Goal: Task Accomplishment & Management: Manage account settings

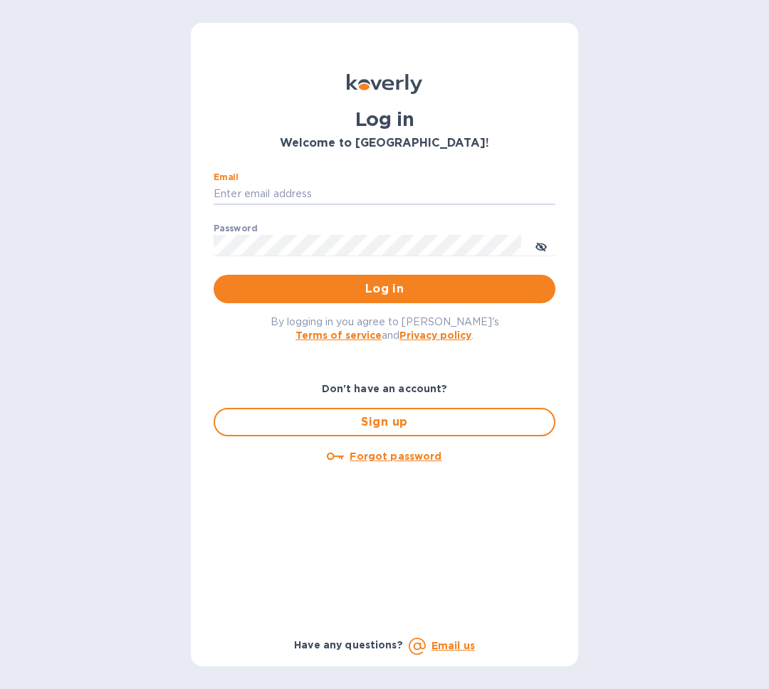
click at [372, 190] on input "Email" at bounding box center [385, 194] width 342 height 21
drag, startPoint x: 369, startPoint y: 196, endPoint x: 352, endPoint y: 189, distance: 18.2
click at [367, 196] on input "Email" at bounding box center [385, 194] width 342 height 21
paste input "smpentest@securitymetrics.com"
type input "smpentest@securitymetrics.com"
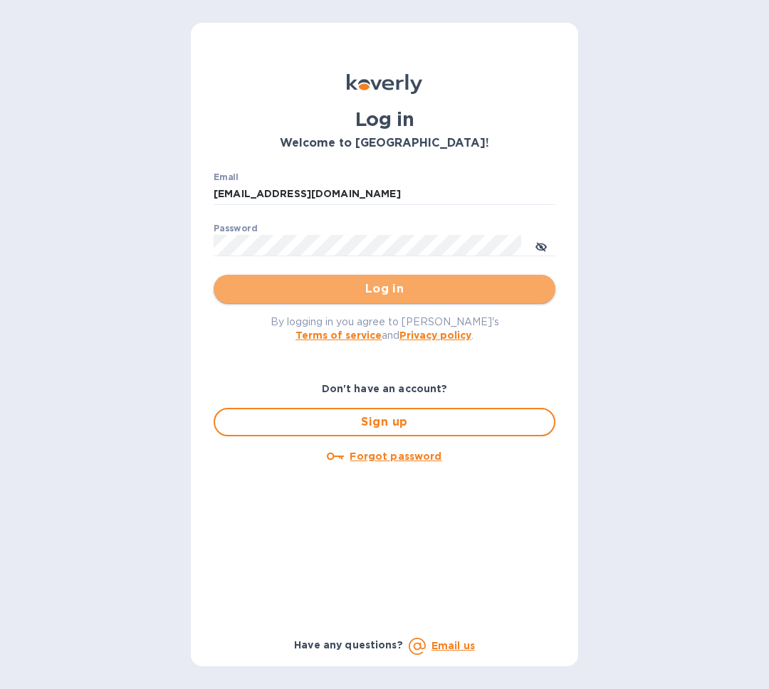
click at [354, 291] on span "Log in" at bounding box center [384, 288] width 319 height 17
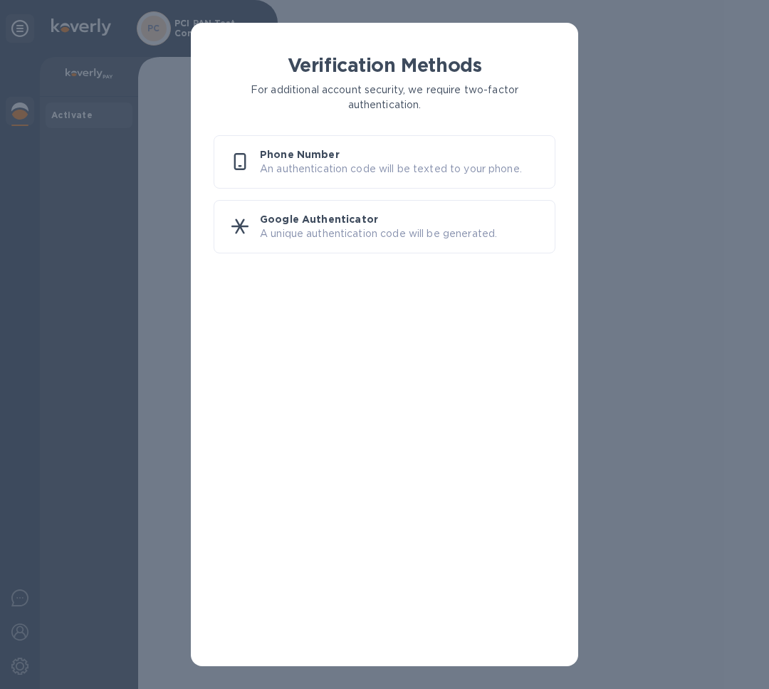
click at [426, 231] on p "A unique authentication code will be generated." at bounding box center [401, 233] width 283 height 15
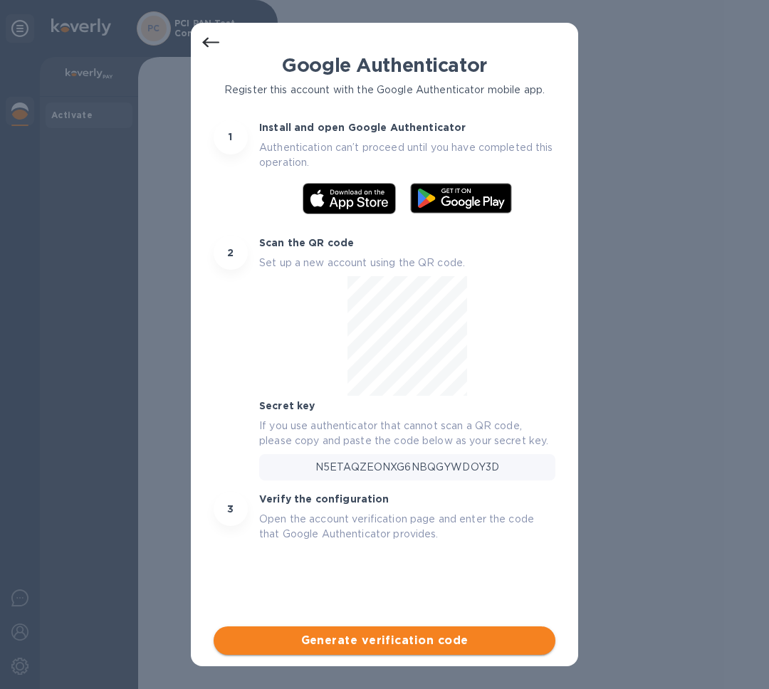
click at [387, 639] on span "Generate verification code" at bounding box center [384, 640] width 319 height 17
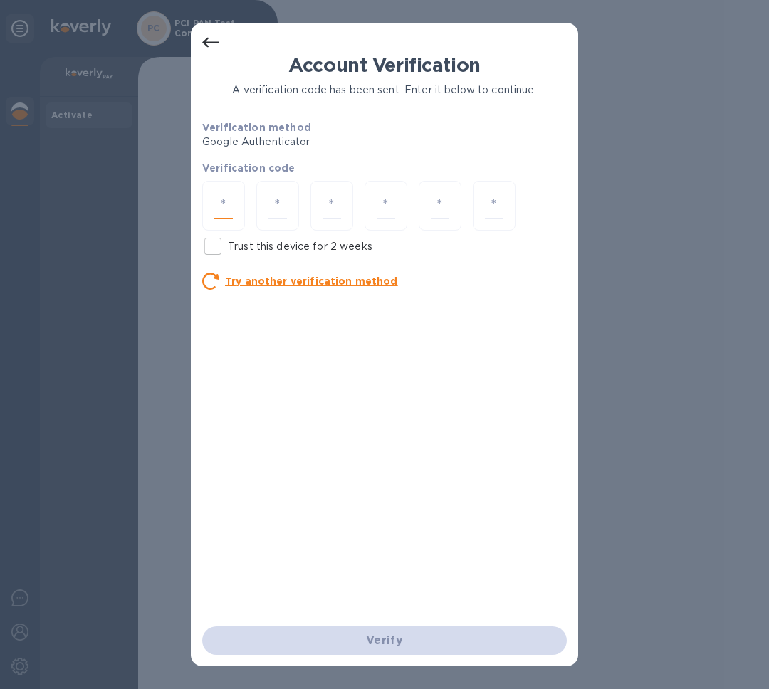
click at [221, 206] on input "number" at bounding box center [223, 206] width 19 height 26
type input "9"
type input "7"
type input "2"
type input "4"
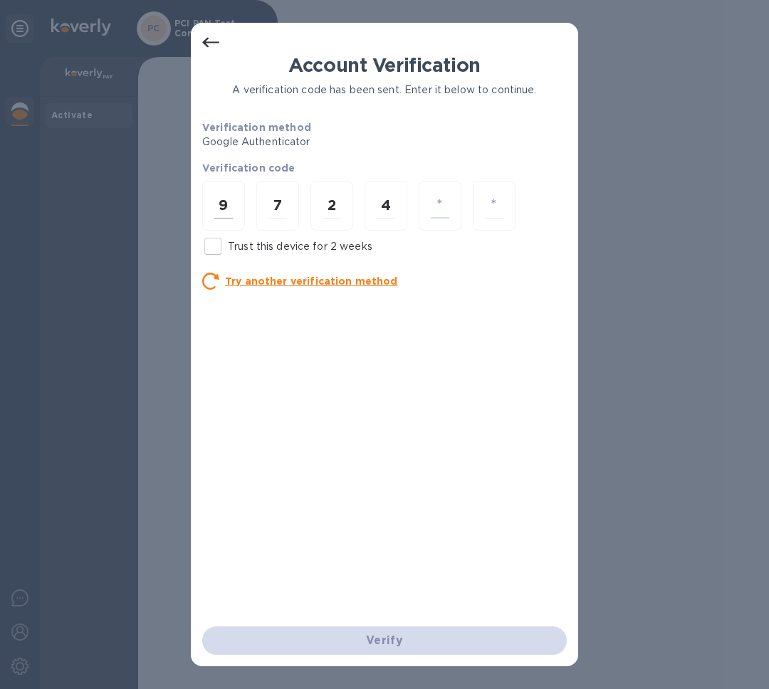
type input "7"
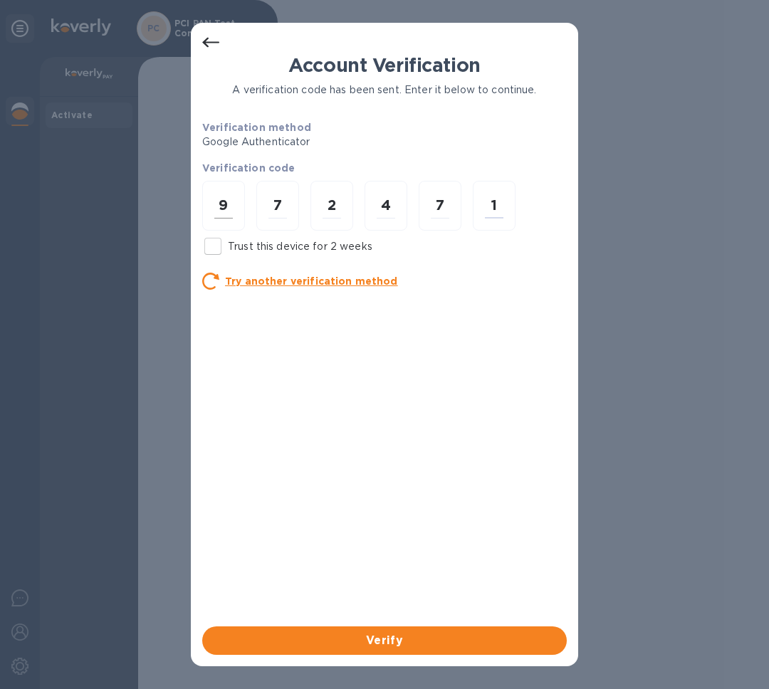
type input "1"
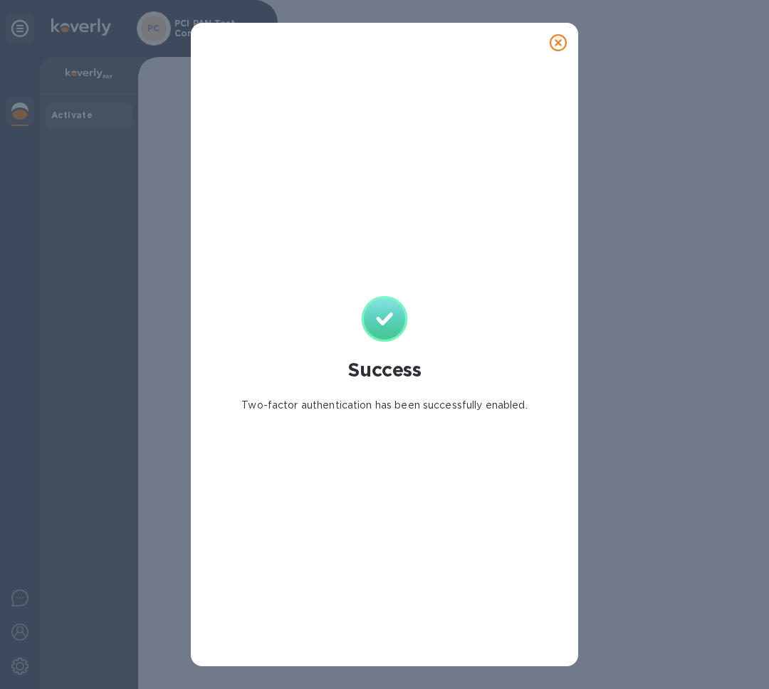
click at [560, 43] on icon at bounding box center [558, 42] width 17 height 17
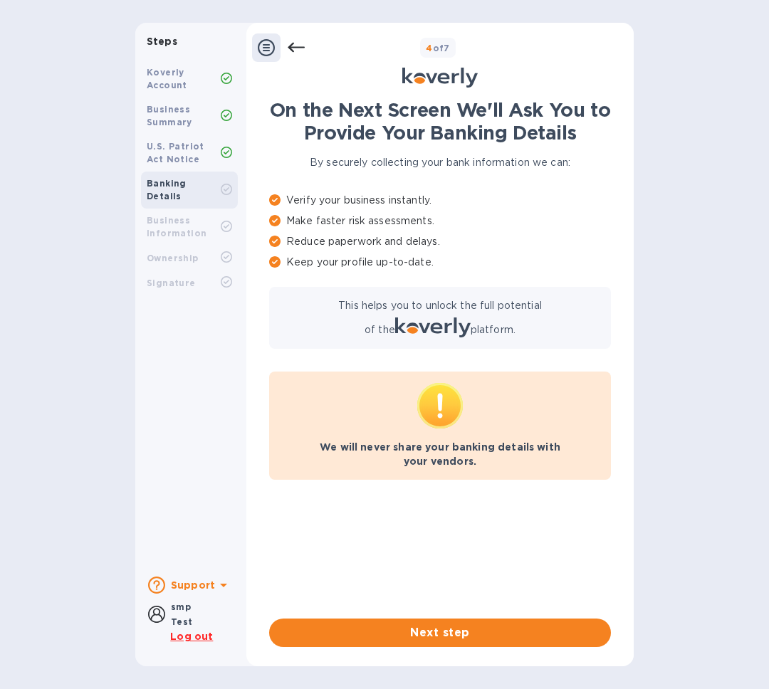
click at [157, 95] on div "Koverly Account" at bounding box center [189, 79] width 97 height 37
click at [297, 53] on icon at bounding box center [296, 47] width 17 height 17
click at [270, 47] on icon at bounding box center [266, 47] width 17 height 17
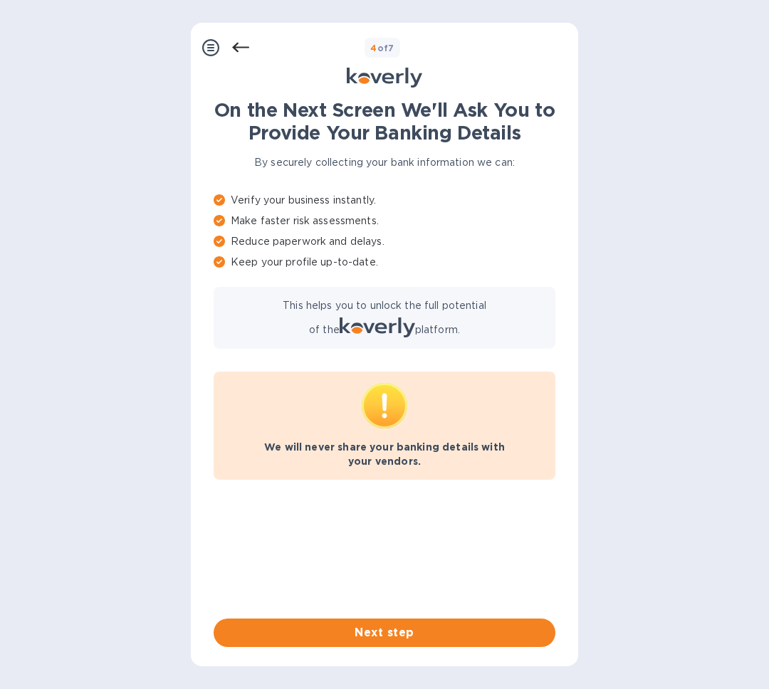
click at [218, 48] on icon at bounding box center [210, 47] width 17 height 17
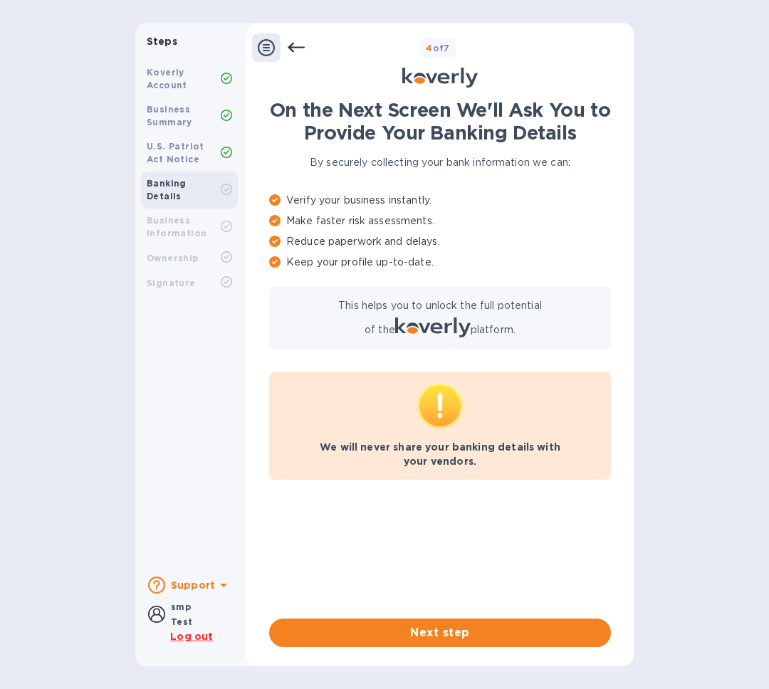
click at [298, 48] on icon at bounding box center [296, 47] width 17 height 17
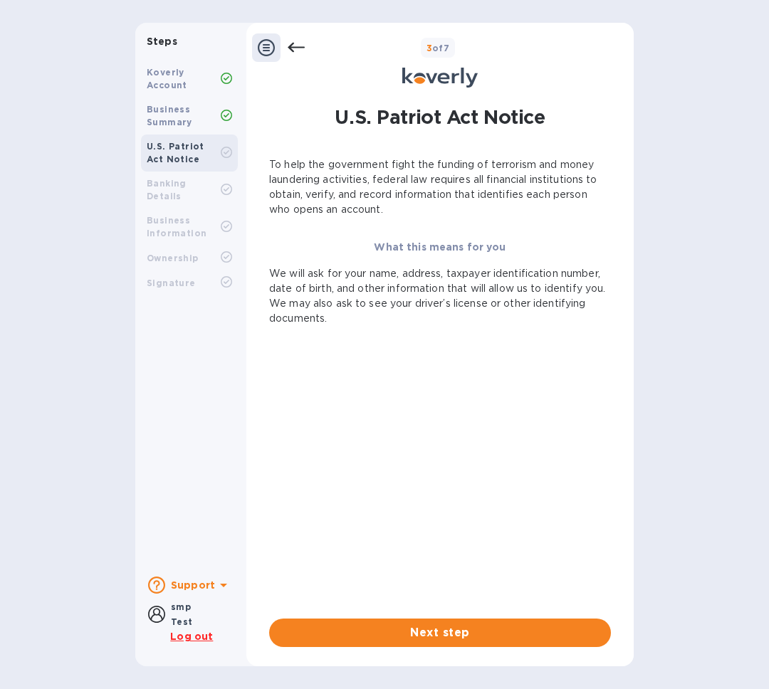
click at [197, 638] on u "Log out" at bounding box center [191, 636] width 43 height 11
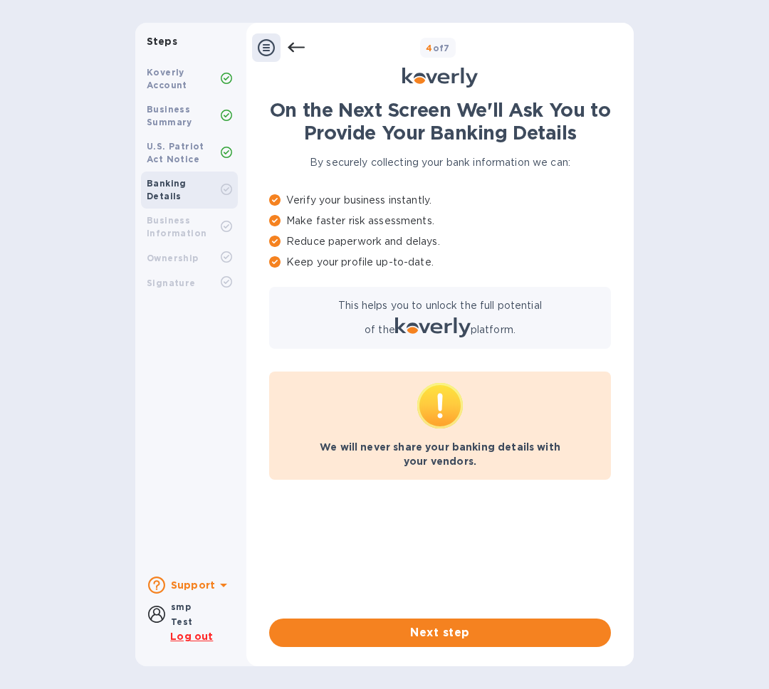
click at [152, 386] on div "Koverly Account Business Summary U.S. Patriot Act Notice Banking Details Busine…" at bounding box center [189, 310] width 108 height 510
